Goal: Information Seeking & Learning: Learn about a topic

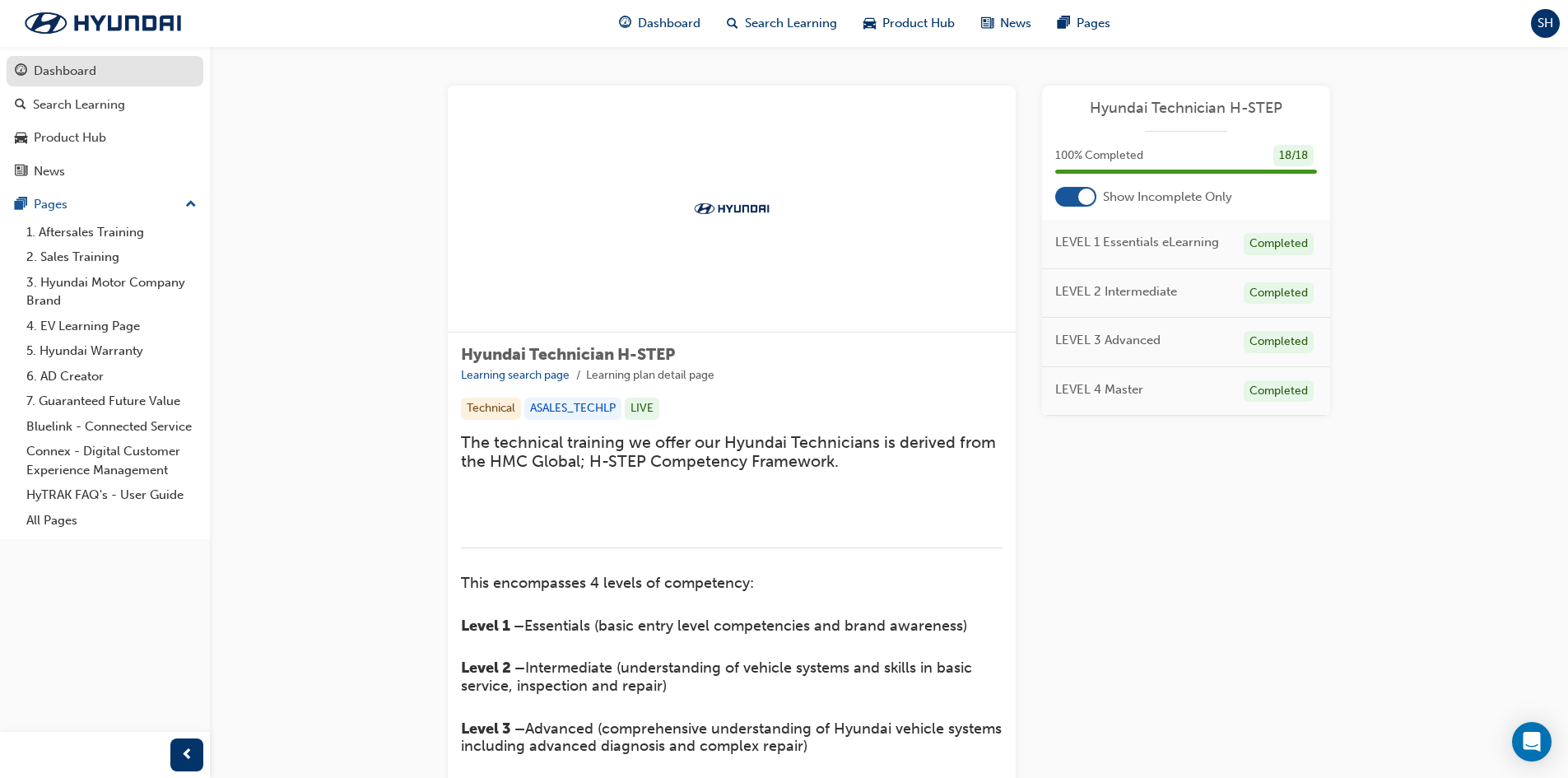
click at [90, 70] on div "Dashboard" at bounding box center [64, 71] width 63 height 19
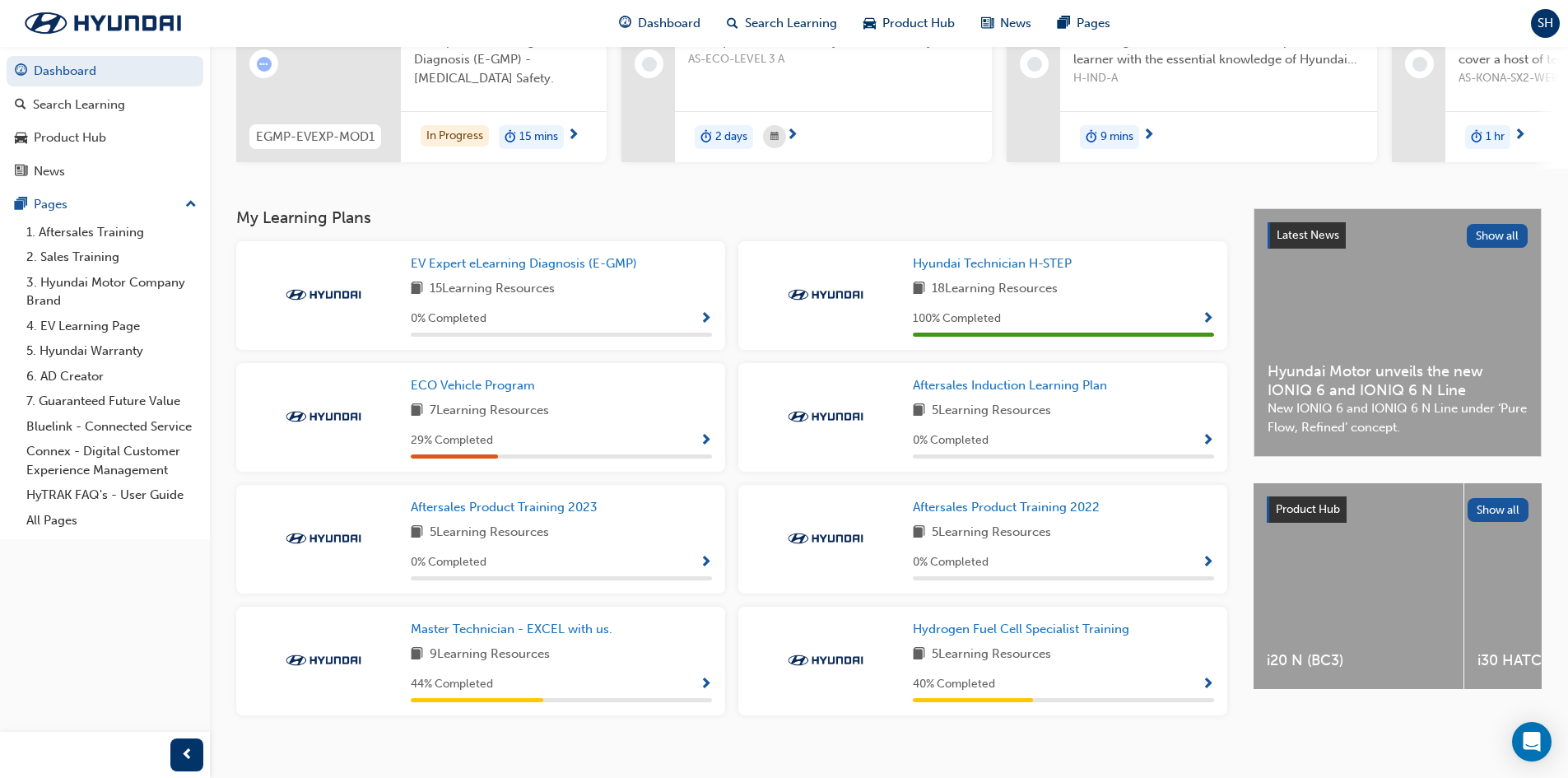
scroll to position [235, 0]
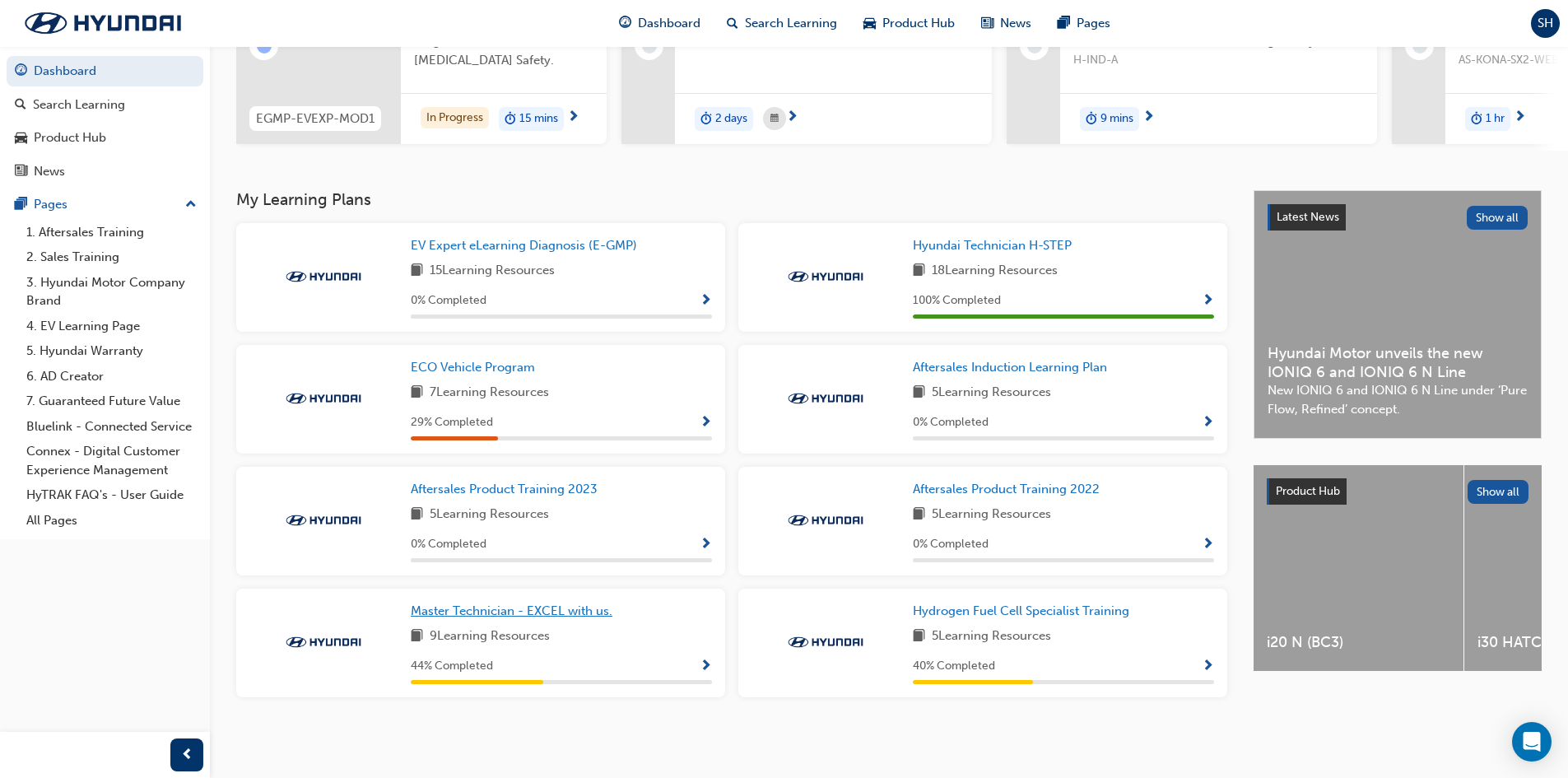
click at [518, 611] on span "Master Technician - EXCEL with us." at bounding box center [512, 611] width 202 height 15
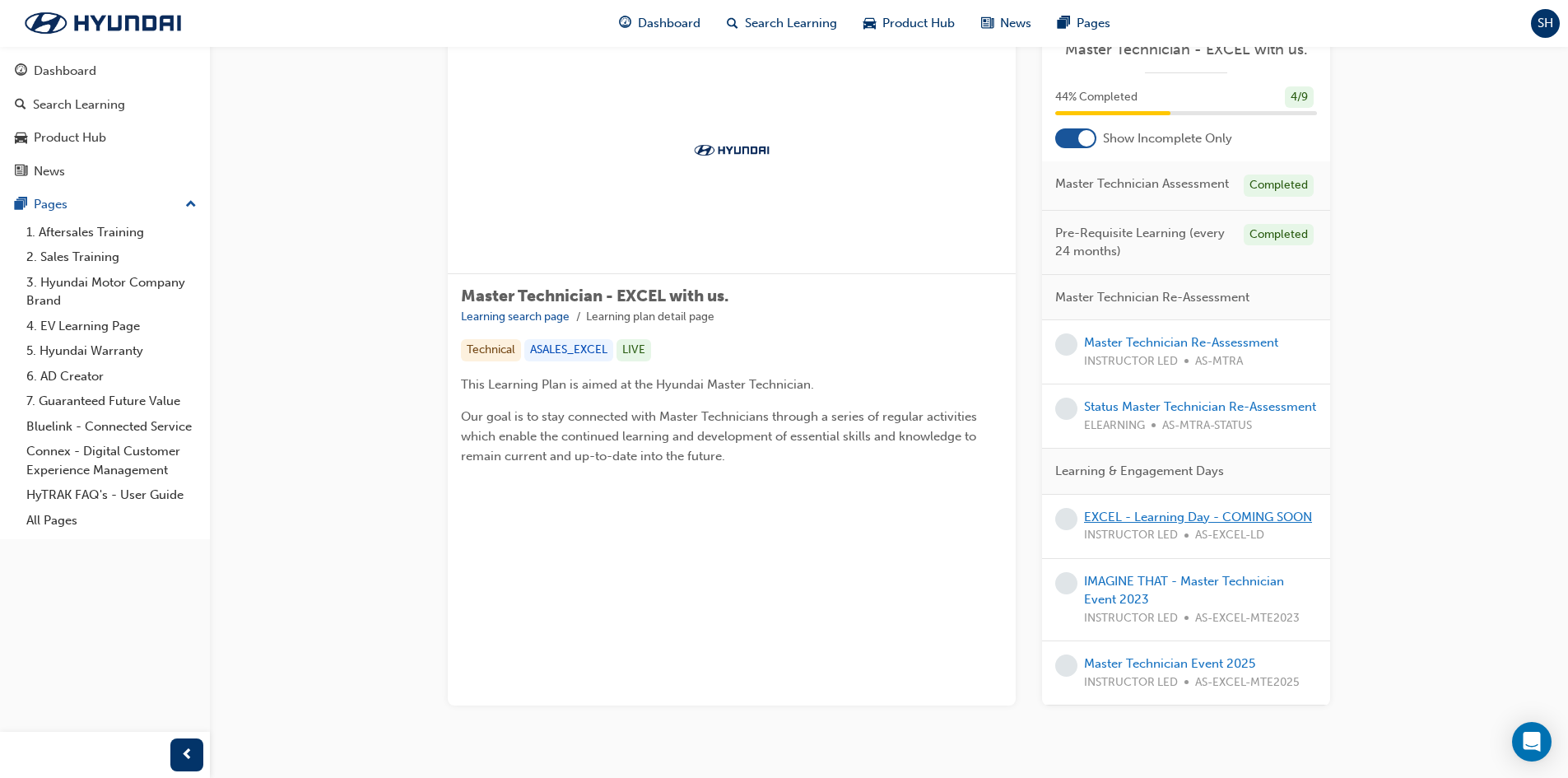
scroll to position [83, 0]
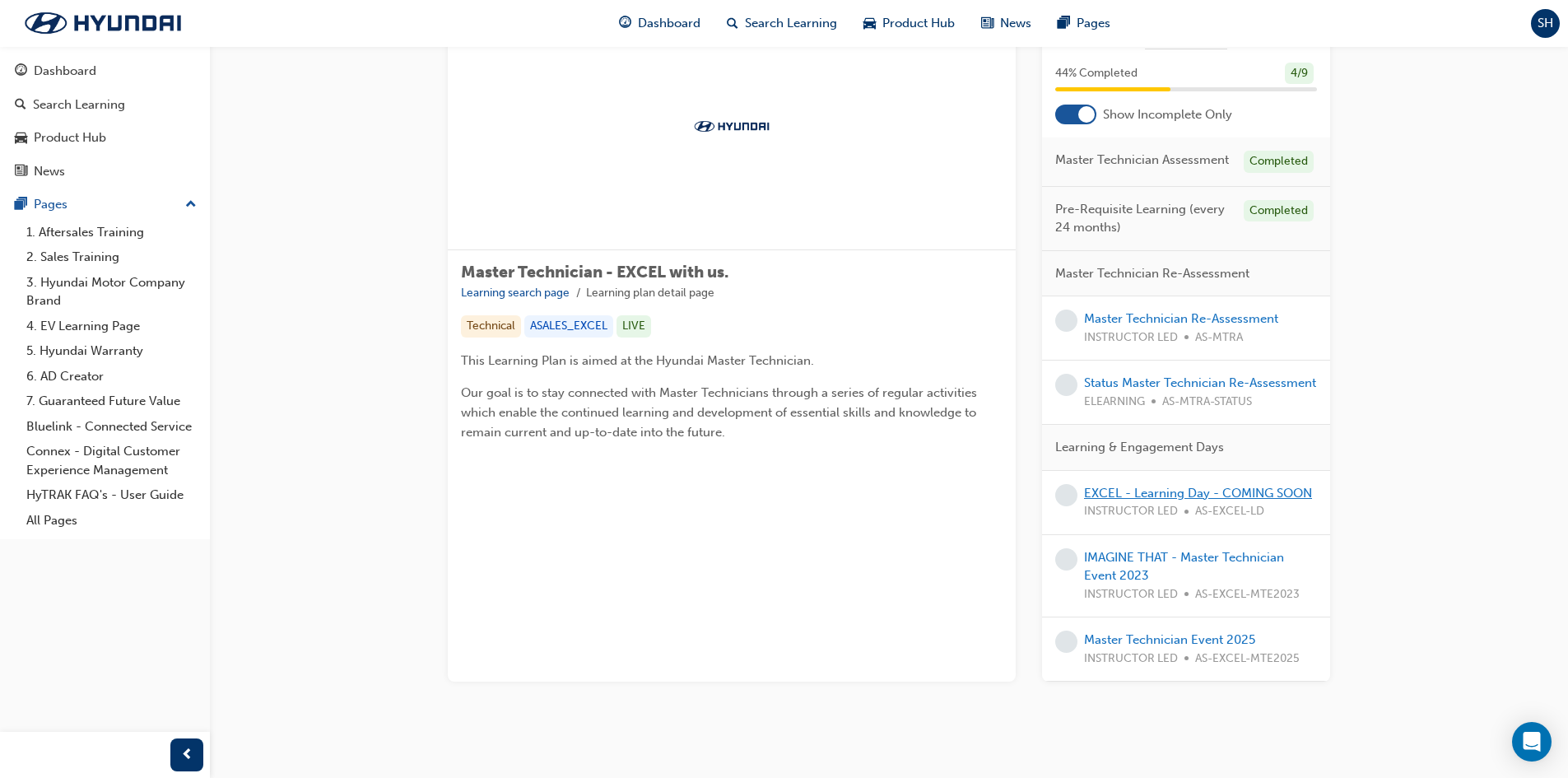
click at [1150, 500] on link "EXCEL - Learning Day - COMING SOON" at bounding box center [1199, 494] width 228 height 15
